Goal: Navigation & Orientation: Find specific page/section

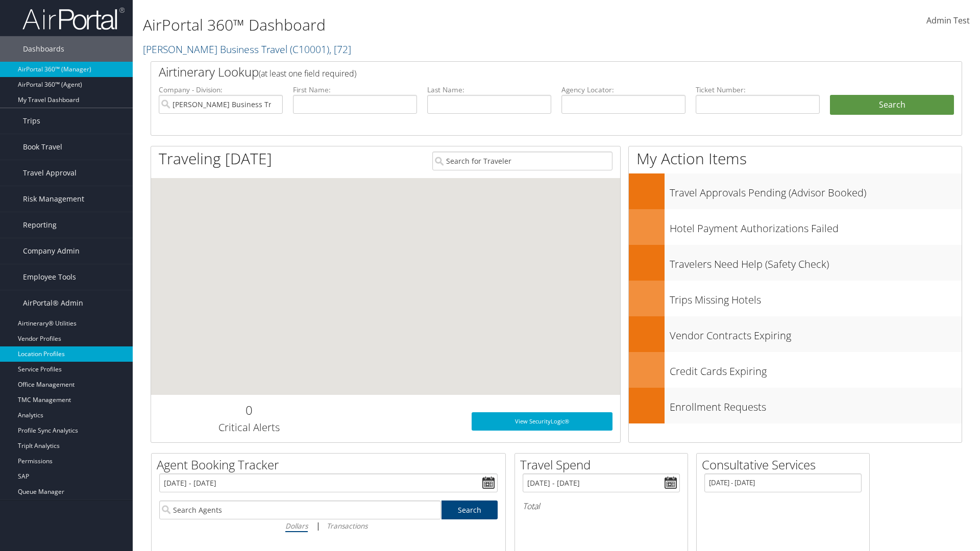
click at [66, 354] on link "Location Profiles" at bounding box center [66, 354] width 133 height 15
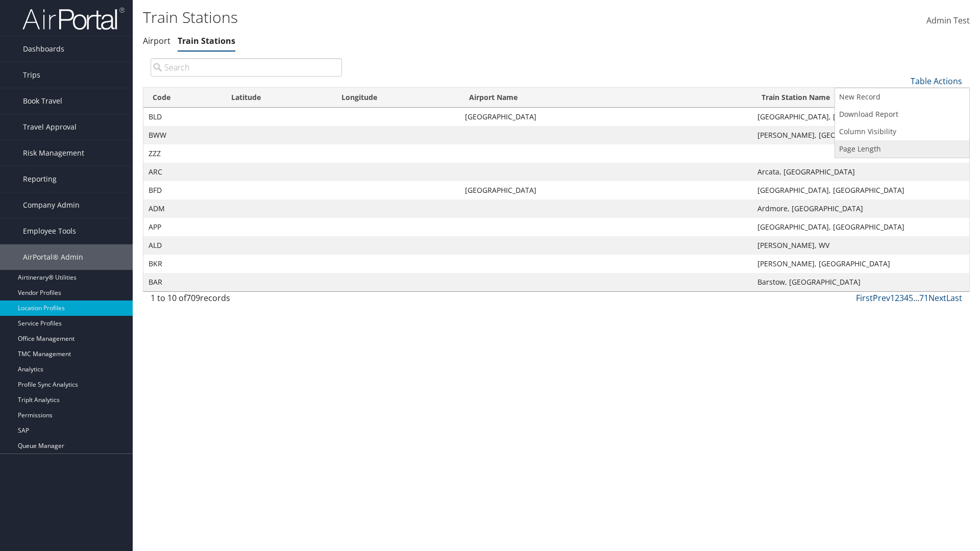
click at [902, 149] on link "Page Length" at bounding box center [902, 148] width 134 height 17
click at [902, 115] on link "25" at bounding box center [902, 115] width 134 height 17
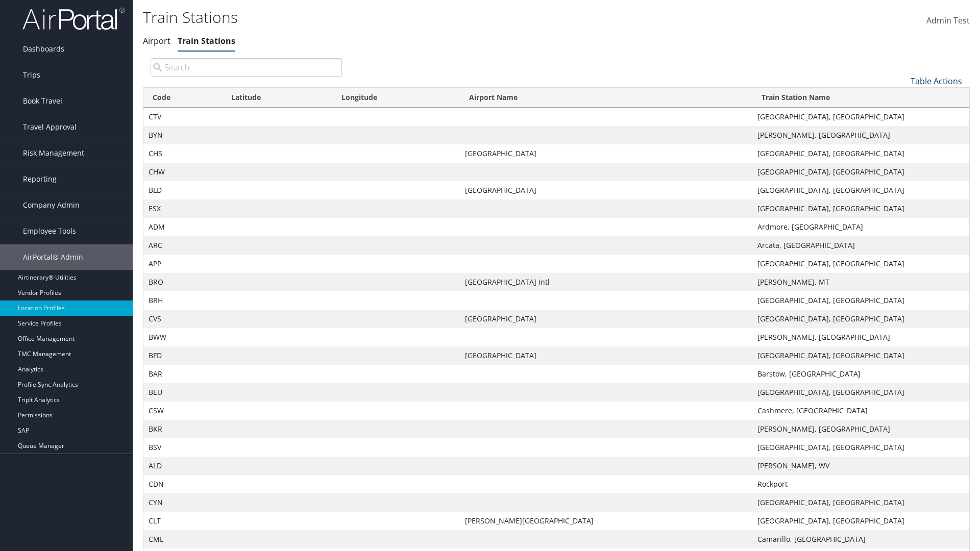
click at [936, 81] on link "Table Actions" at bounding box center [937, 81] width 52 height 11
click at [902, 149] on link "Page Length" at bounding box center [902, 148] width 134 height 17
click at [902, 132] on link "50" at bounding box center [902, 132] width 134 height 17
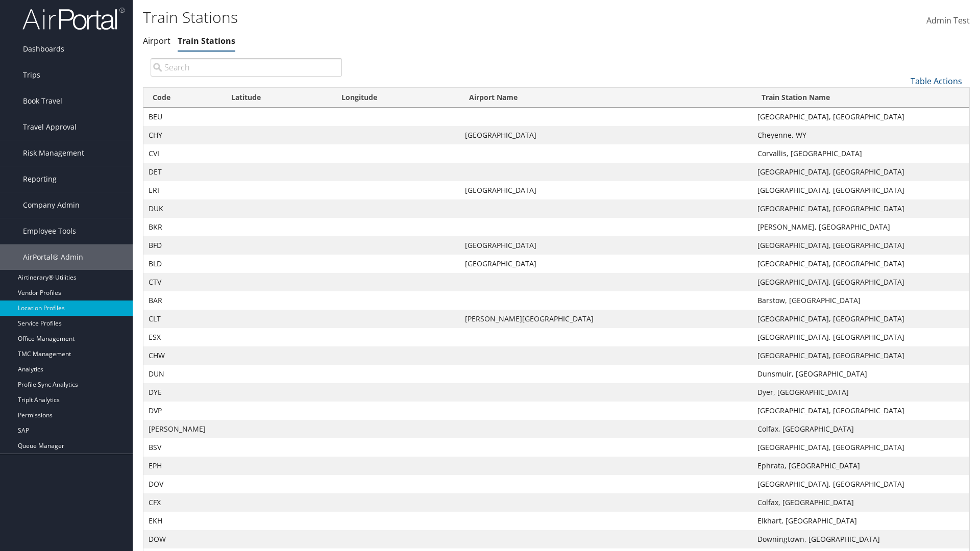
scroll to position [75, 0]
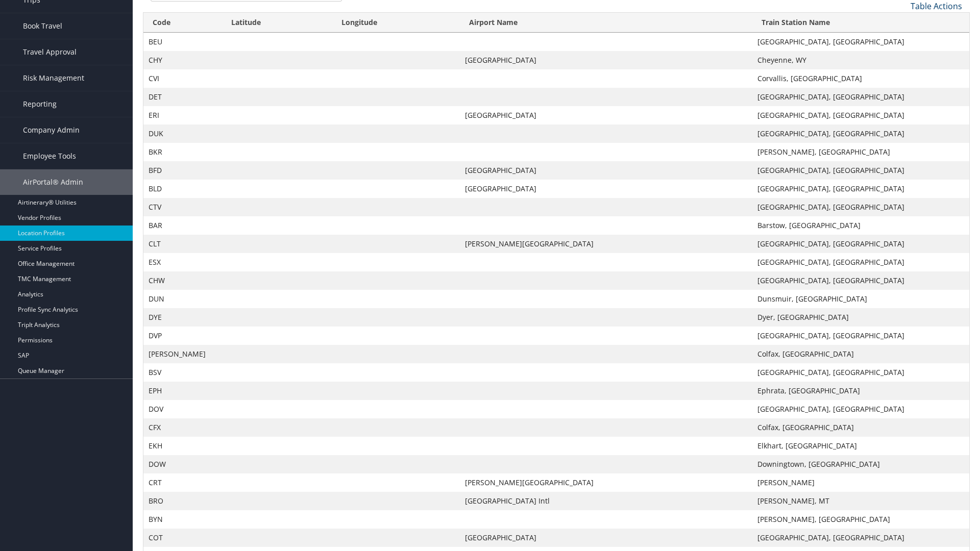
click at [936, 6] on link "Table Actions" at bounding box center [937, 6] width 52 height 11
click at [902, 75] on link "100" at bounding box center [902, 74] width 134 height 17
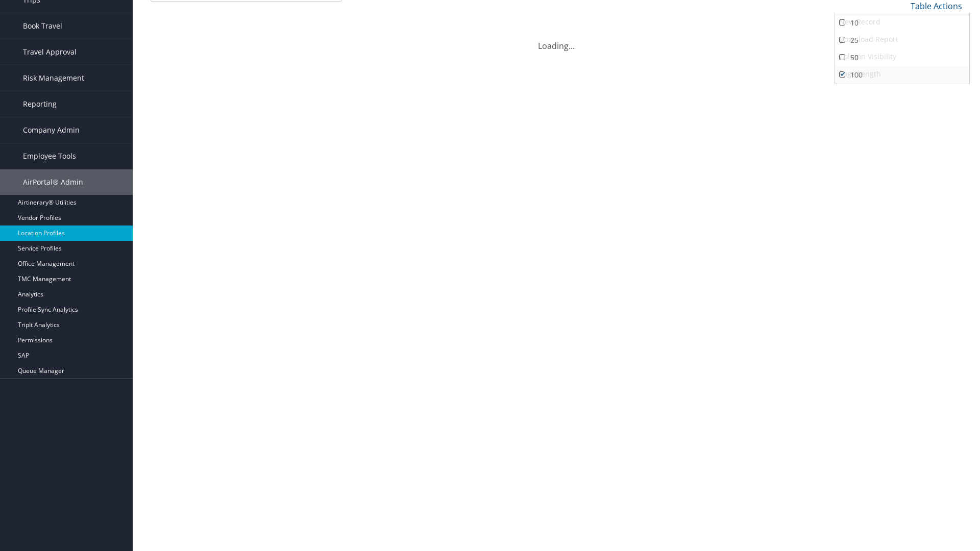
scroll to position [0, 0]
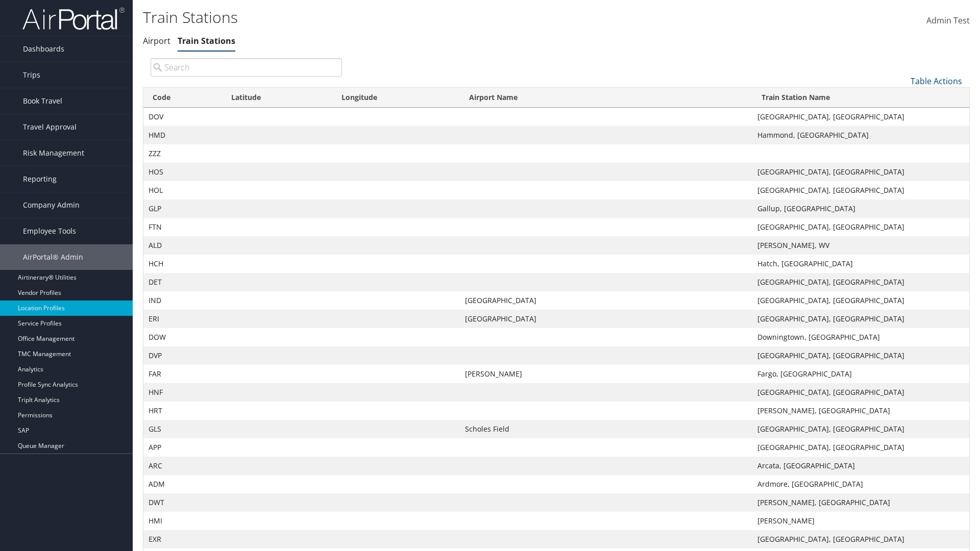
click at [182, 88] on th "Code" at bounding box center [182, 98] width 79 height 20
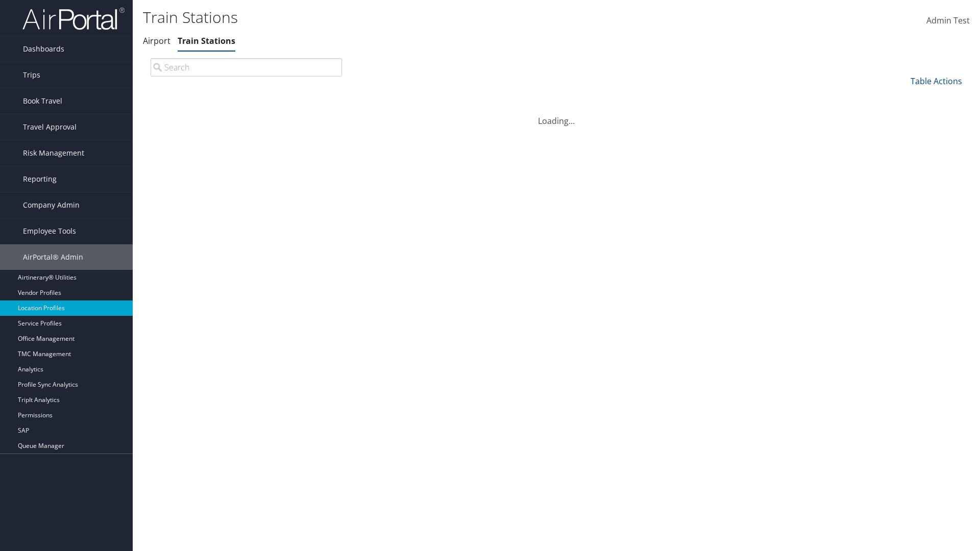
scroll to position [87, 0]
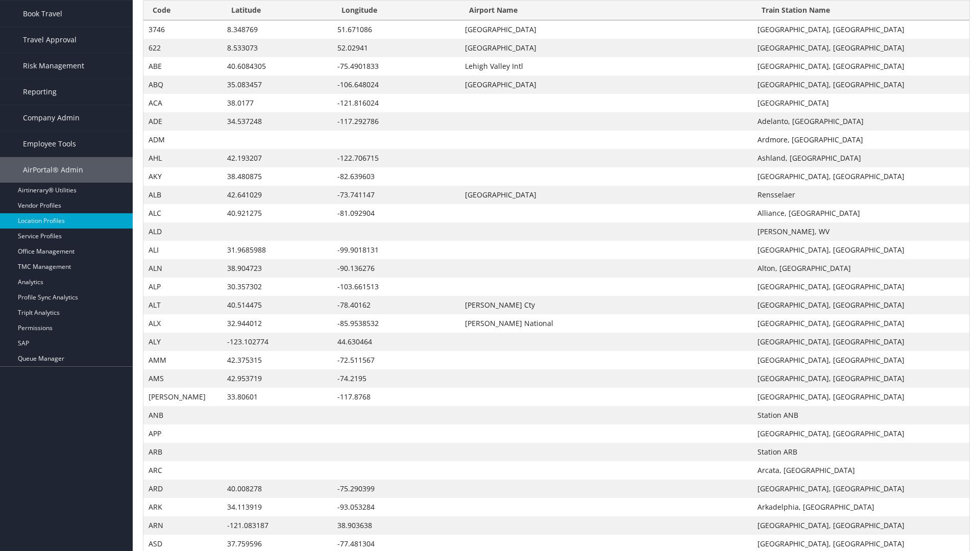
click at [182, 10] on th "Code" at bounding box center [182, 11] width 79 height 20
